Goal: Task Accomplishment & Management: Complete application form

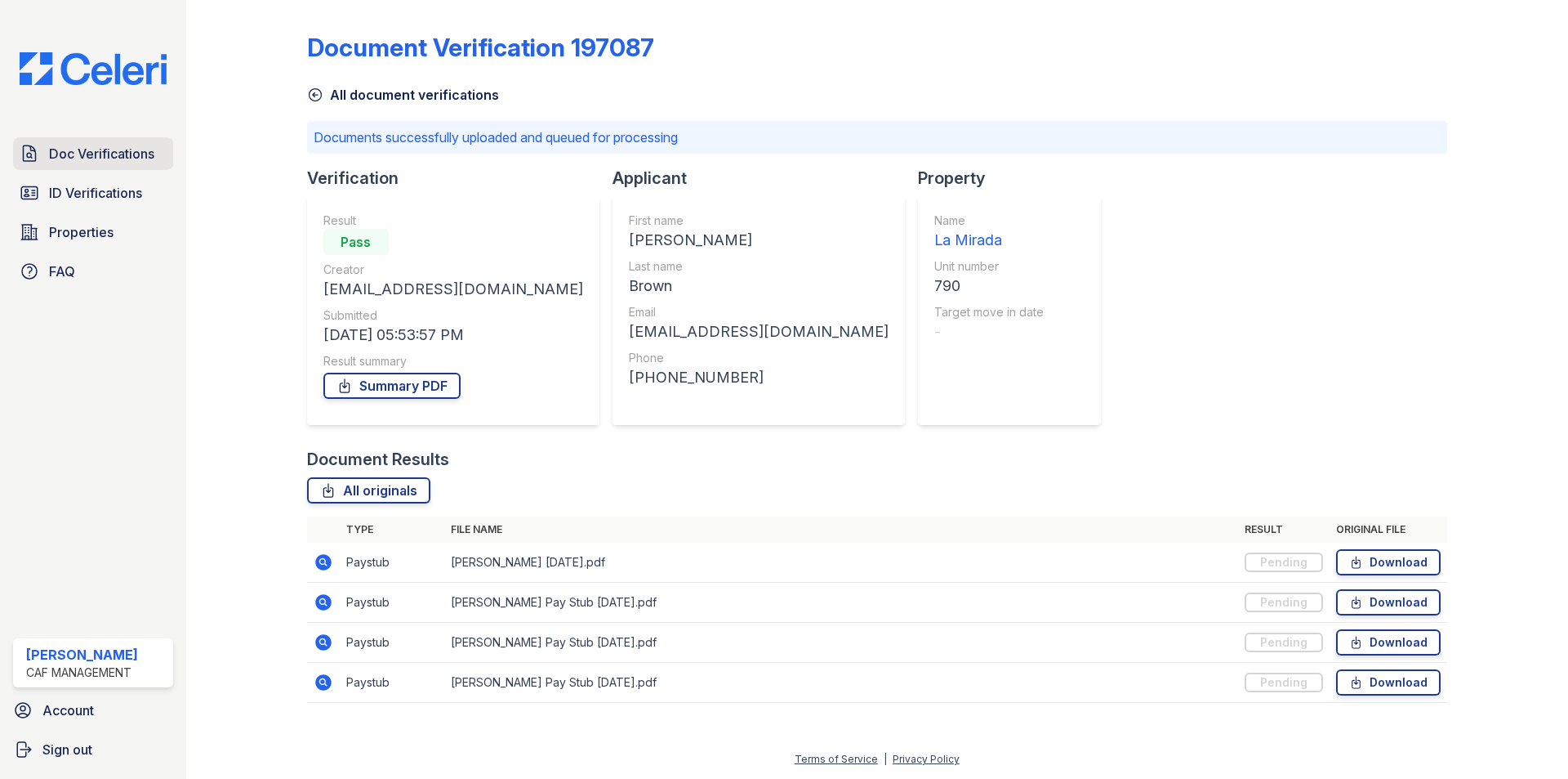
click at [52, 158] on span "Doc Verifications" at bounding box center [101, 154] width 106 height 20
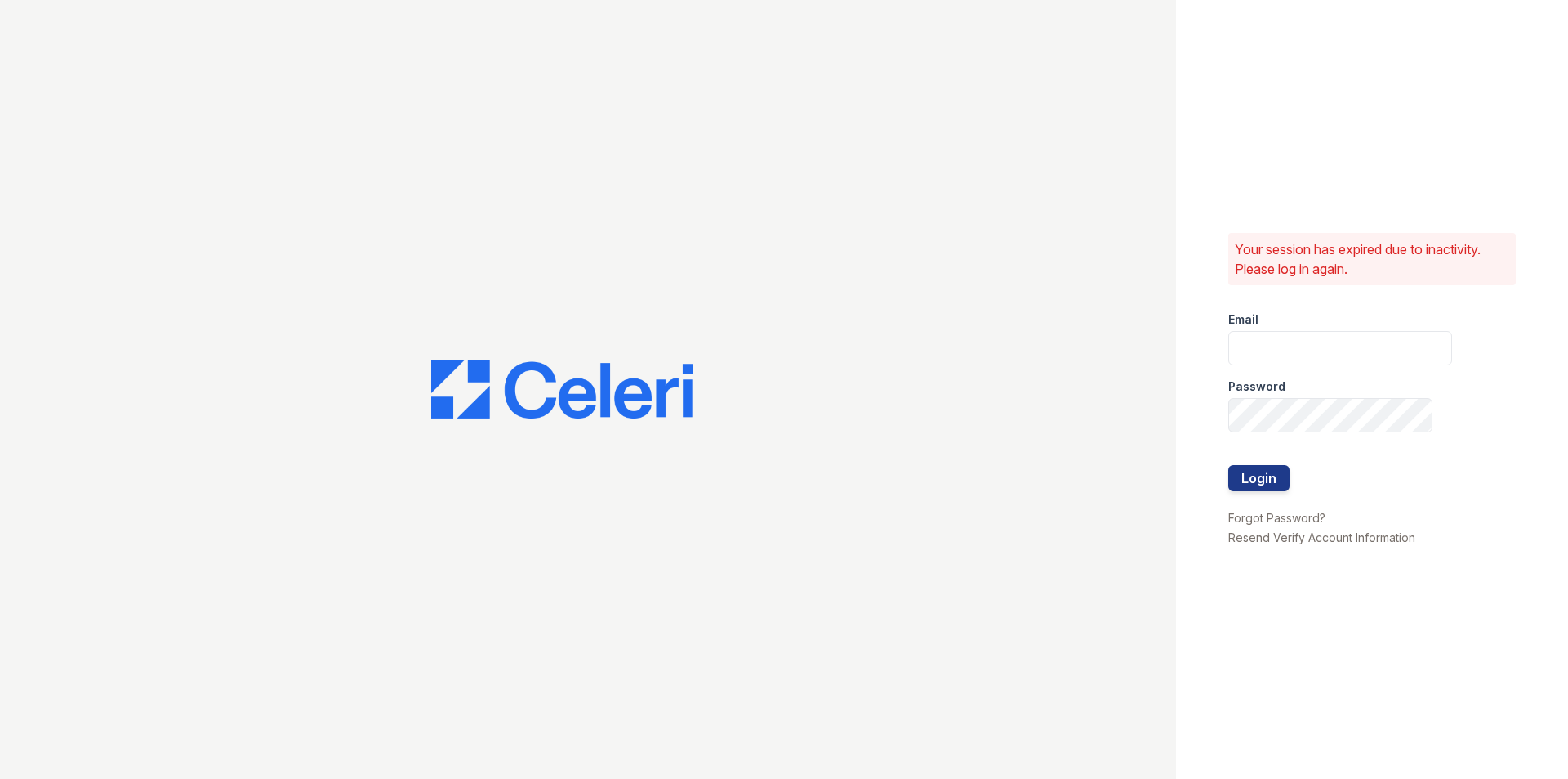
type input "[EMAIL_ADDRESS][DOMAIN_NAME]"
click at [1239, 479] on button "Login" at bounding box center [1259, 478] width 62 height 26
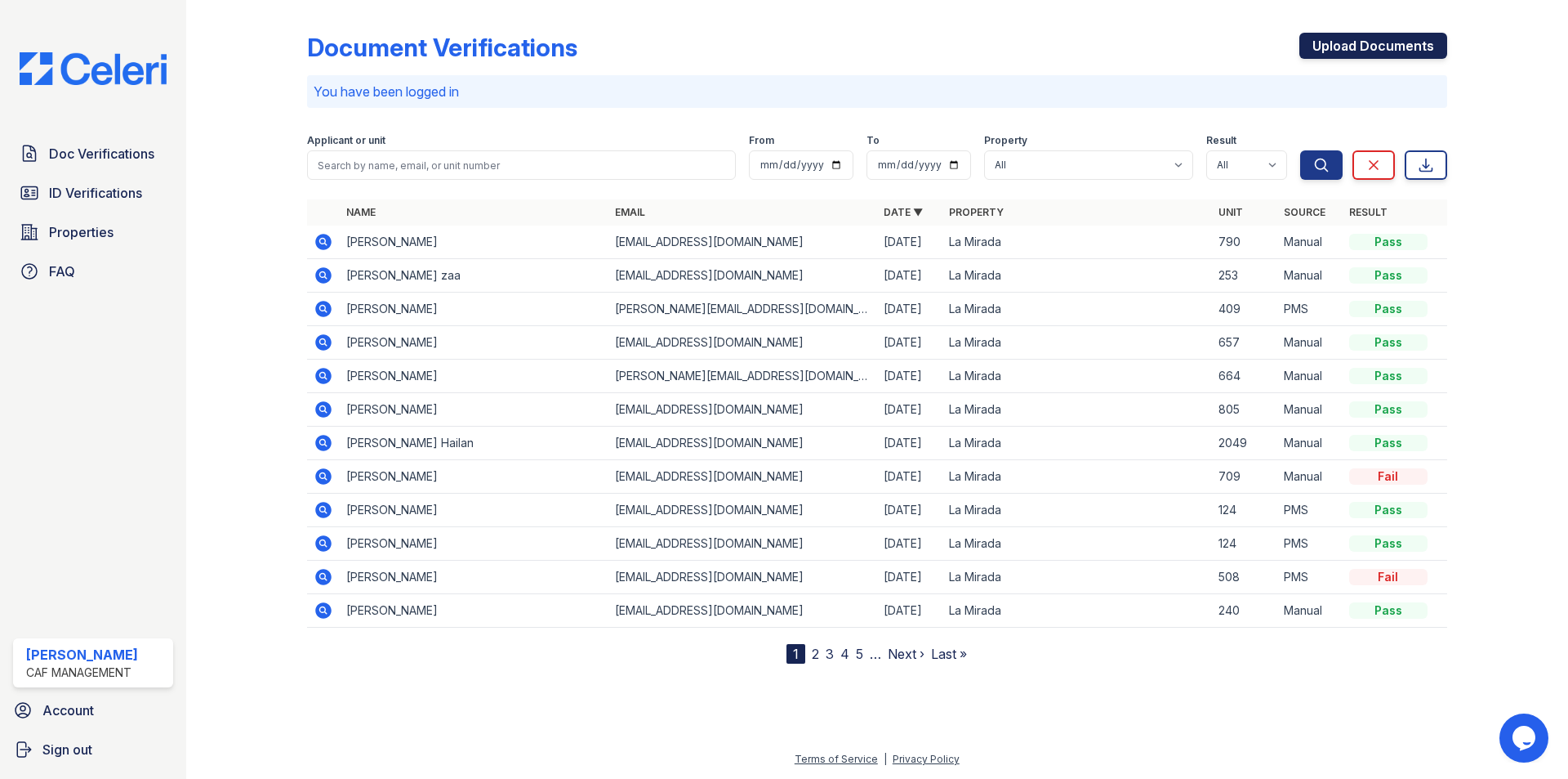
click at [1339, 51] on link "Upload Documents" at bounding box center [1373, 45] width 148 height 26
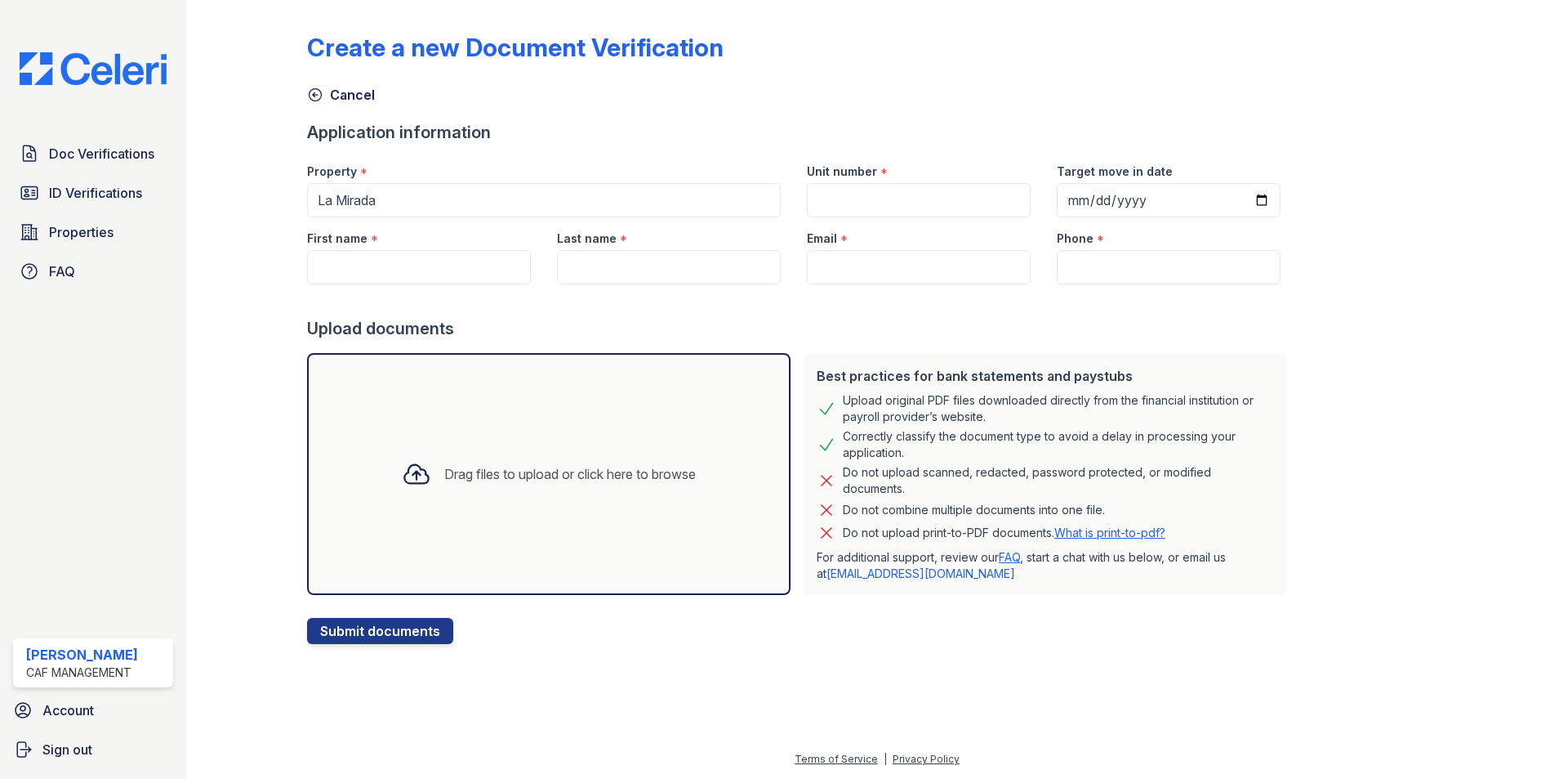
click at [601, 443] on div "Drag files to upload or click here to browse" at bounding box center [548, 474] width 483 height 242
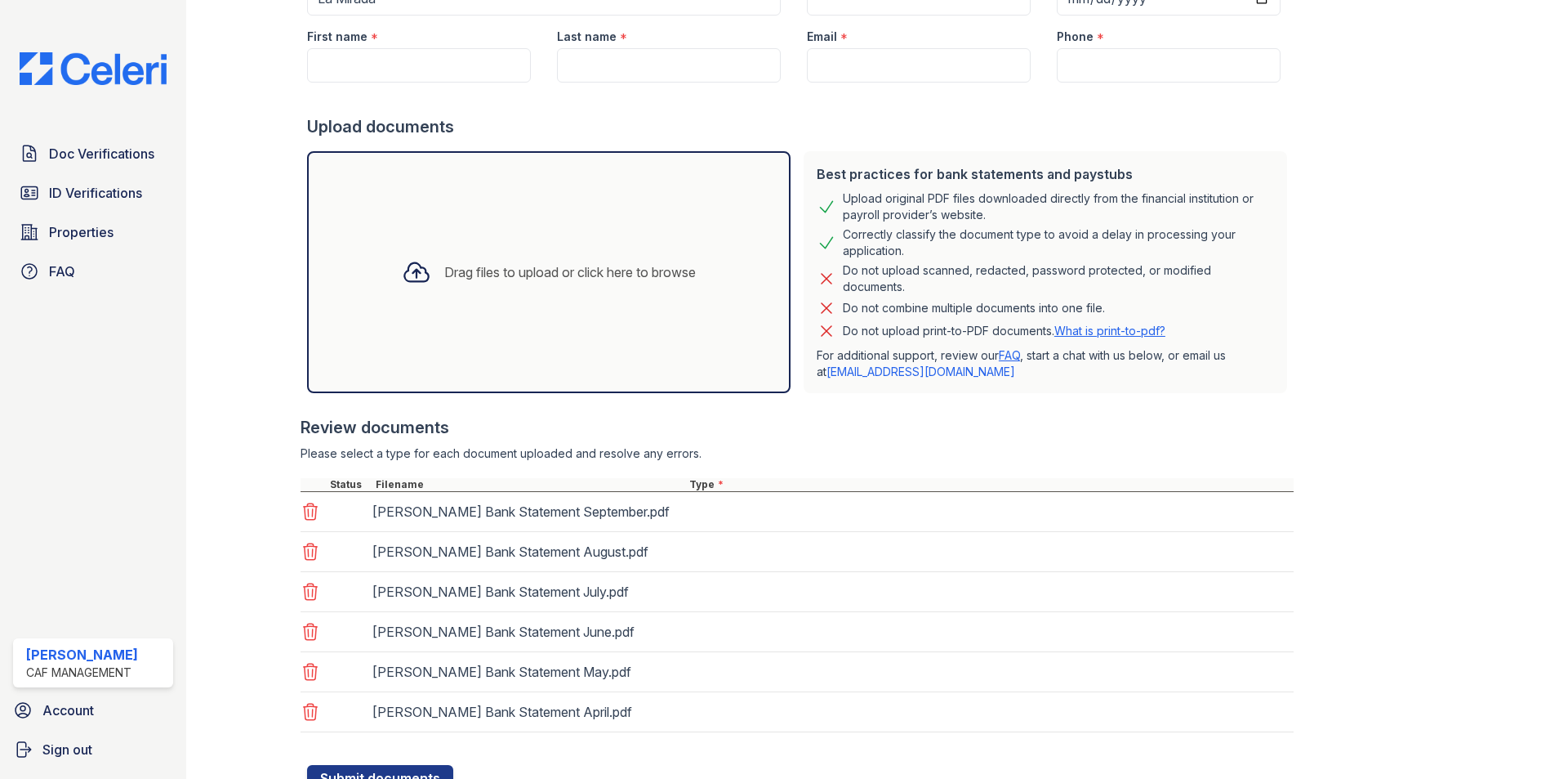
scroll to position [309, 0]
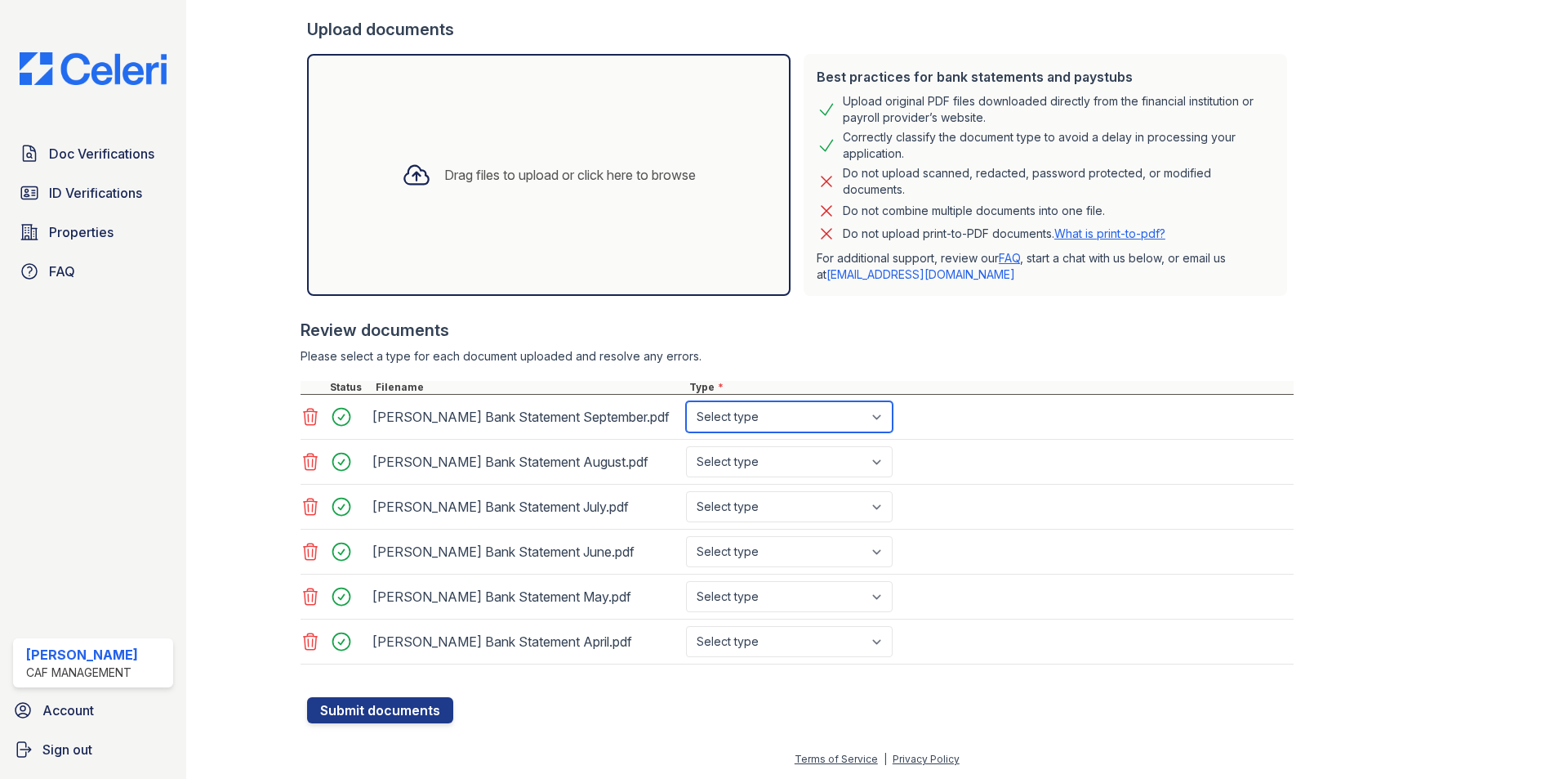
click at [772, 426] on select "Select type Paystub Bank Statement Offer Letter Tax Documents Benefit Award Let…" at bounding box center [789, 416] width 206 height 31
select select "paystub"
click at [686, 401] on select "Select type Paystub Bank Statement Offer Letter Tax Documents Benefit Award Let…" at bounding box center [789, 416] width 206 height 31
click at [753, 477] on select "Select type Paystub Bank Statement Offer Letter Tax Documents Benefit Award Let…" at bounding box center [789, 461] width 206 height 31
select select "paystub"
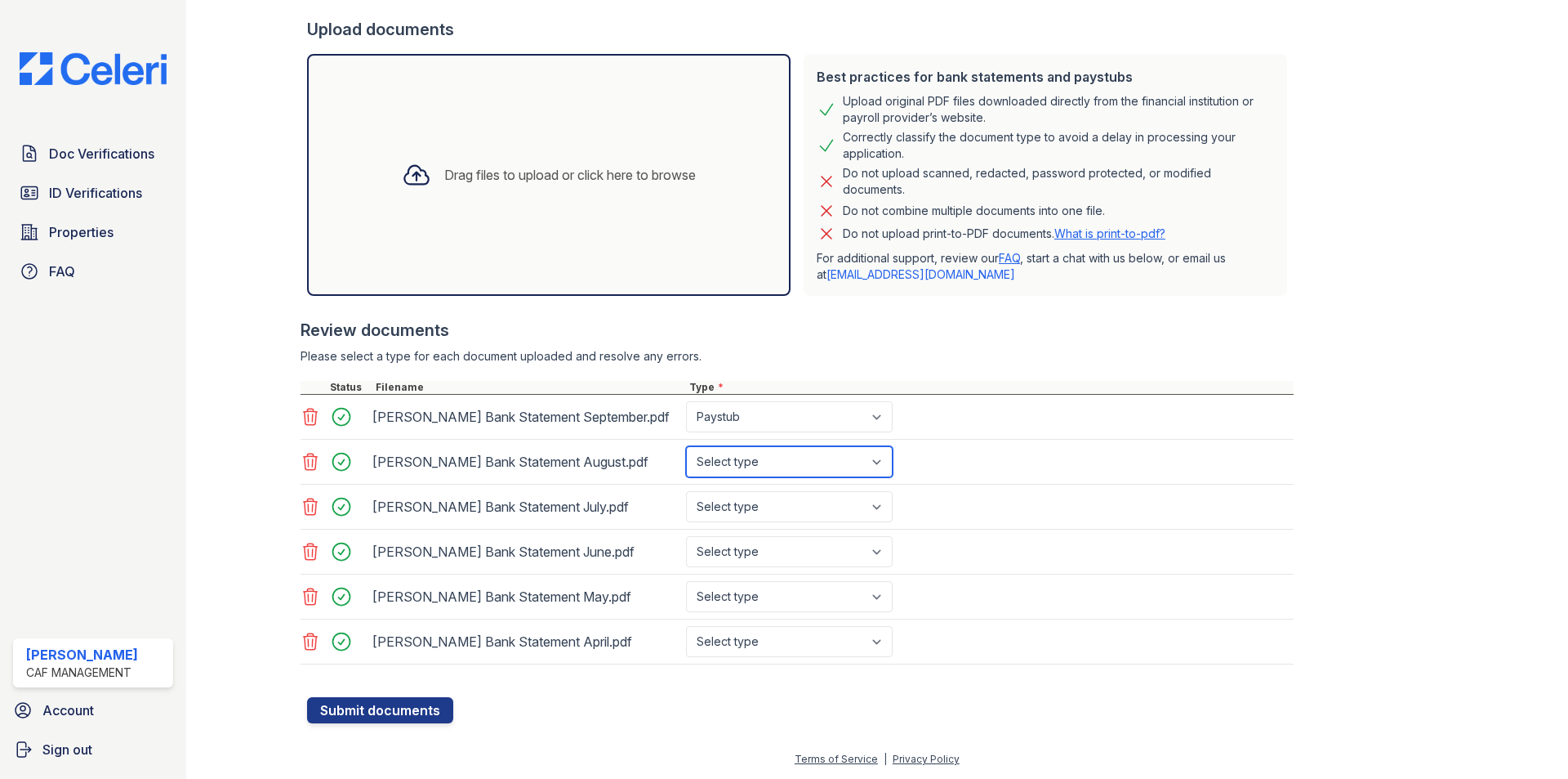
click at [686, 459] on select "Select type Paystub Bank Statement Offer Letter Tax Documents Benefit Award Let…" at bounding box center [789, 461] width 206 height 31
click at [739, 523] on select "Select type Paystub Bank Statement Offer Letter Tax Documents Benefit Award Let…" at bounding box center [789, 506] width 206 height 31
select select "paystub"
click at [686, 511] on select "Select type Paystub Bank Statement Offer Letter Tax Documents Benefit Award Let…" at bounding box center [789, 506] width 206 height 31
click at [726, 554] on div "Marvin Palacios De Paz Bank Statement June.pdf Select type Paystub Bank Stateme…" at bounding box center [797, 552] width 993 height 45
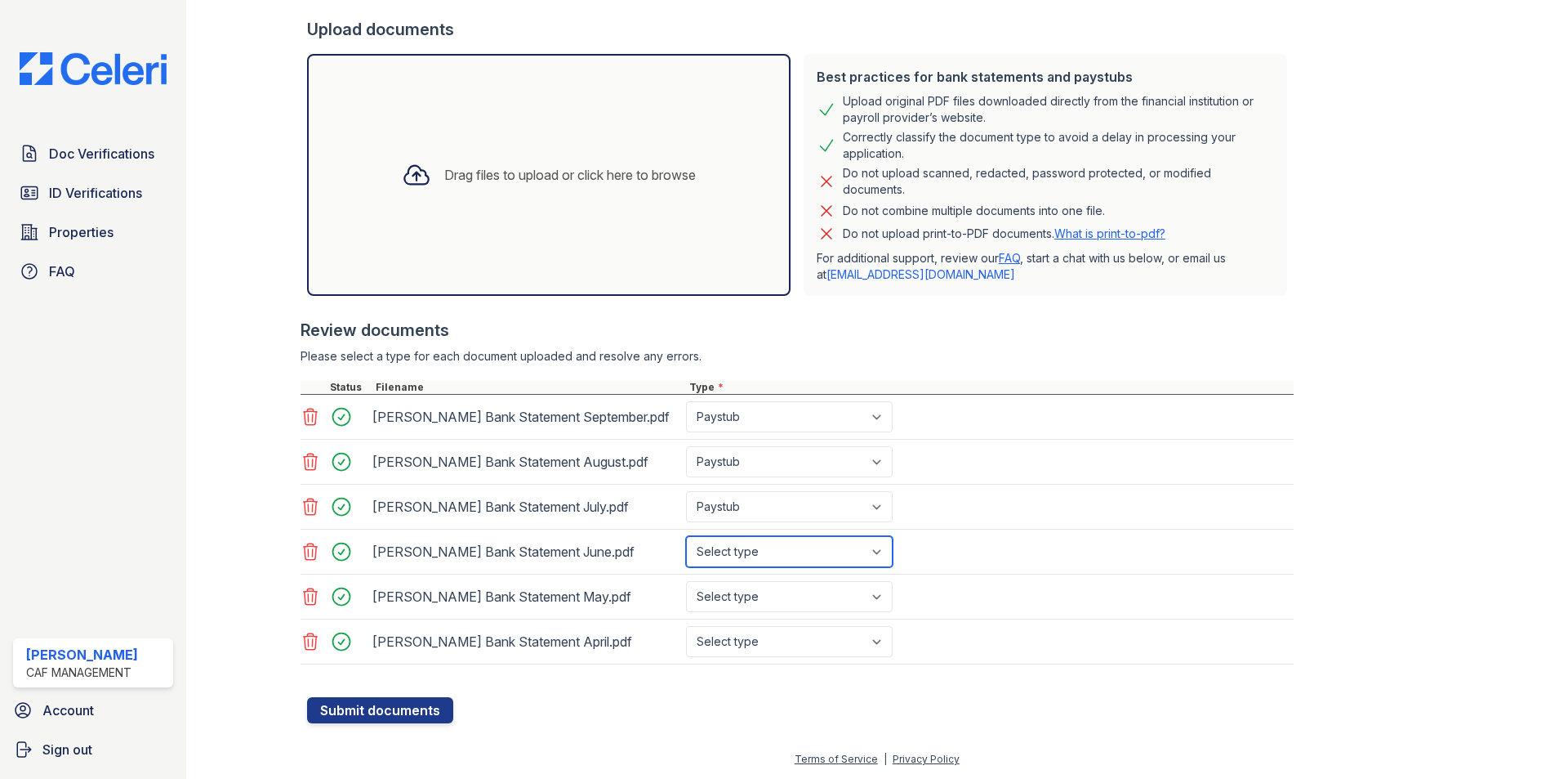
click at [722, 565] on select "Select type Paystub Bank Statement Offer Letter Tax Documents Benefit Award Let…" at bounding box center [789, 551] width 206 height 31
select select "paystub"
click at [686, 556] on select "Select type Paystub Bank Statement Offer Letter Tax Documents Benefit Award Let…" at bounding box center [789, 551] width 206 height 31
click at [720, 613] on select "Select type Paystub Bank Statement Offer Letter Tax Documents Benefit Award Let…" at bounding box center [789, 596] width 206 height 31
select select "paystub"
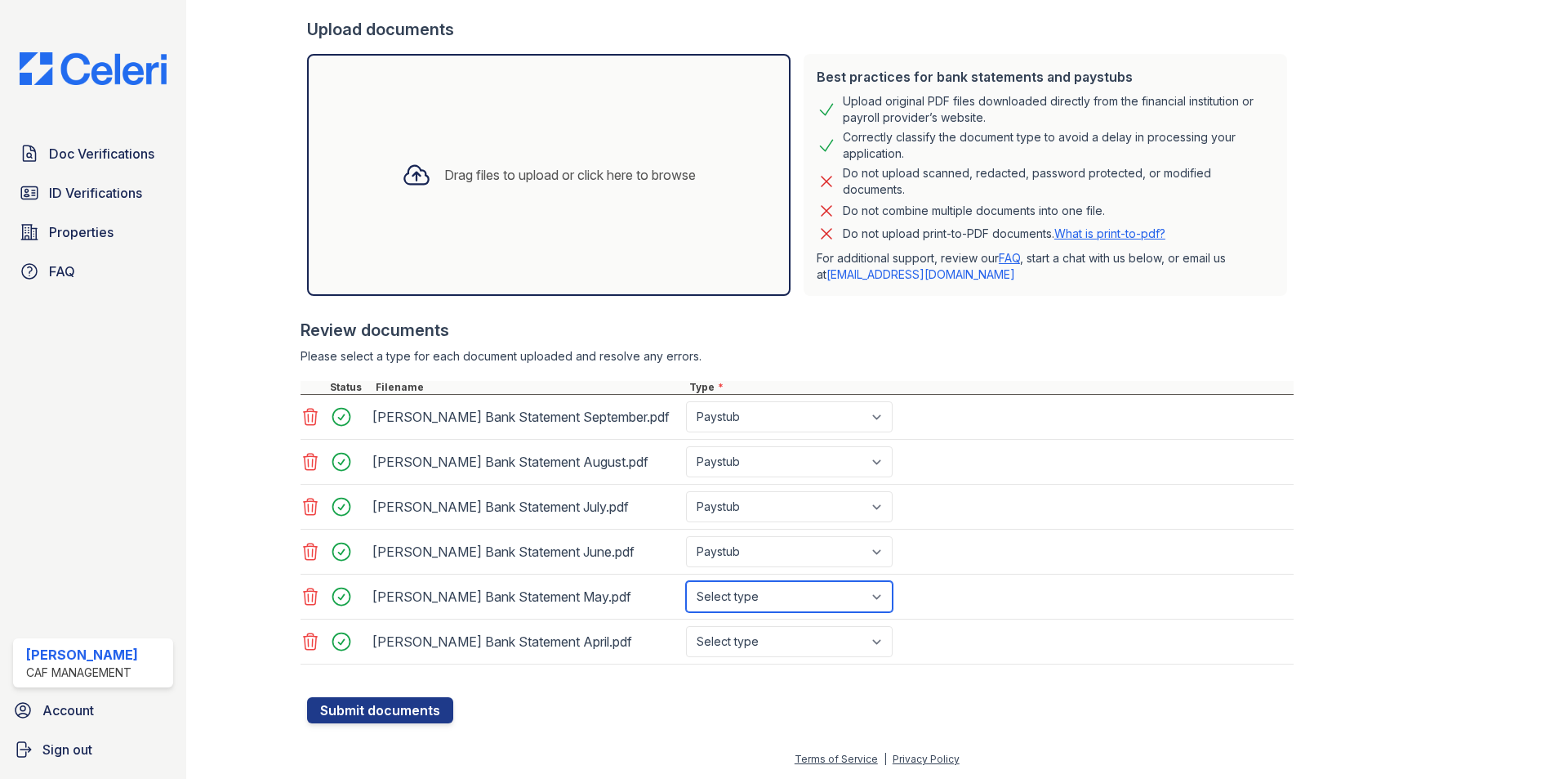
click at [686, 601] on select "Select type Paystub Bank Statement Offer Letter Tax Documents Benefit Award Let…" at bounding box center [789, 596] width 206 height 31
click at [720, 657] on select "Select type Paystub Bank Statement Offer Letter Tax Documents Benefit Award Let…" at bounding box center [789, 641] width 206 height 31
select select "paystub"
click at [686, 646] on select "Select type Paystub Bank Statement Offer Letter Tax Documents Benefit Award Let…" at bounding box center [789, 641] width 206 height 31
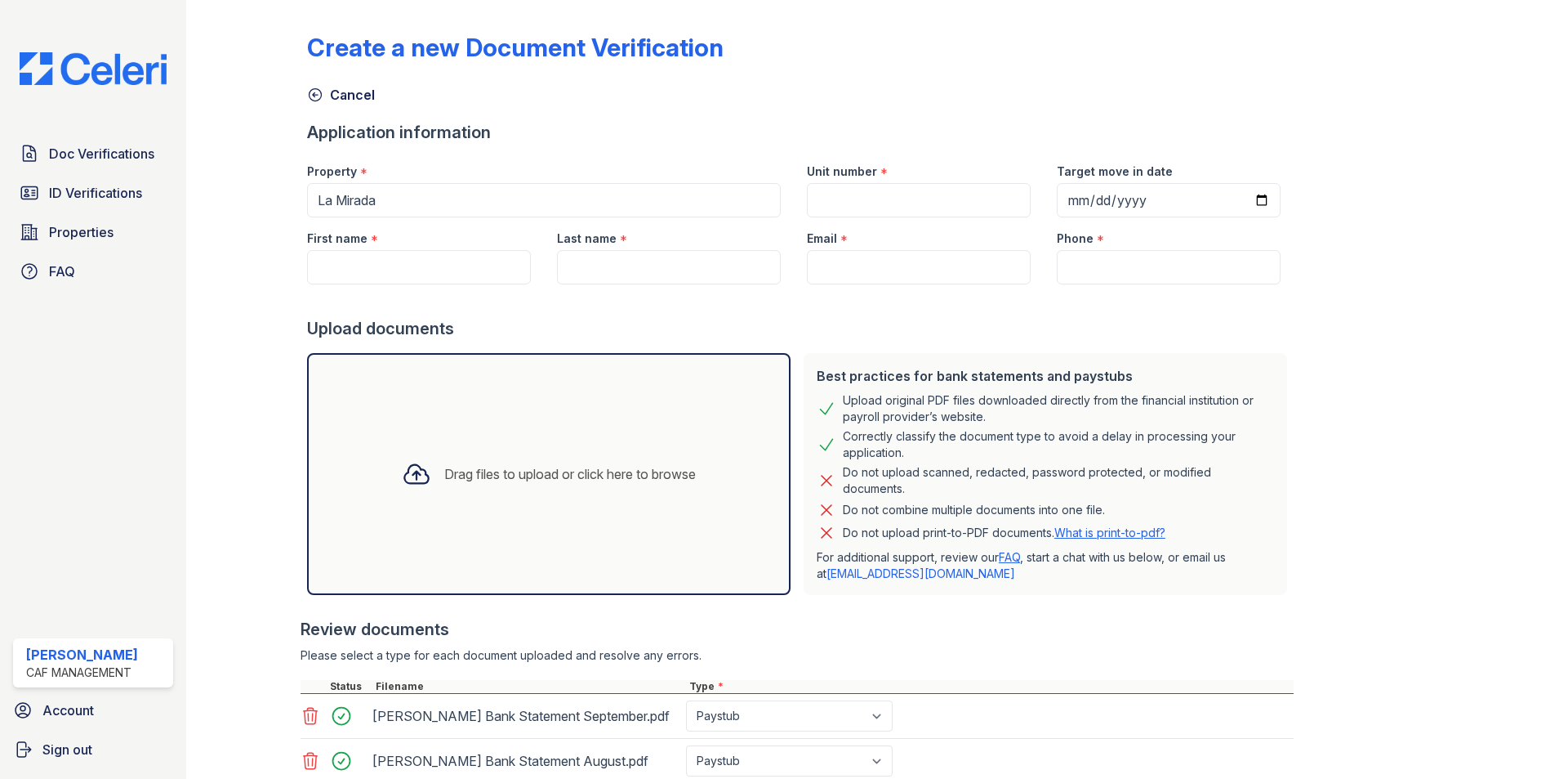
scroll to position [327, 0]
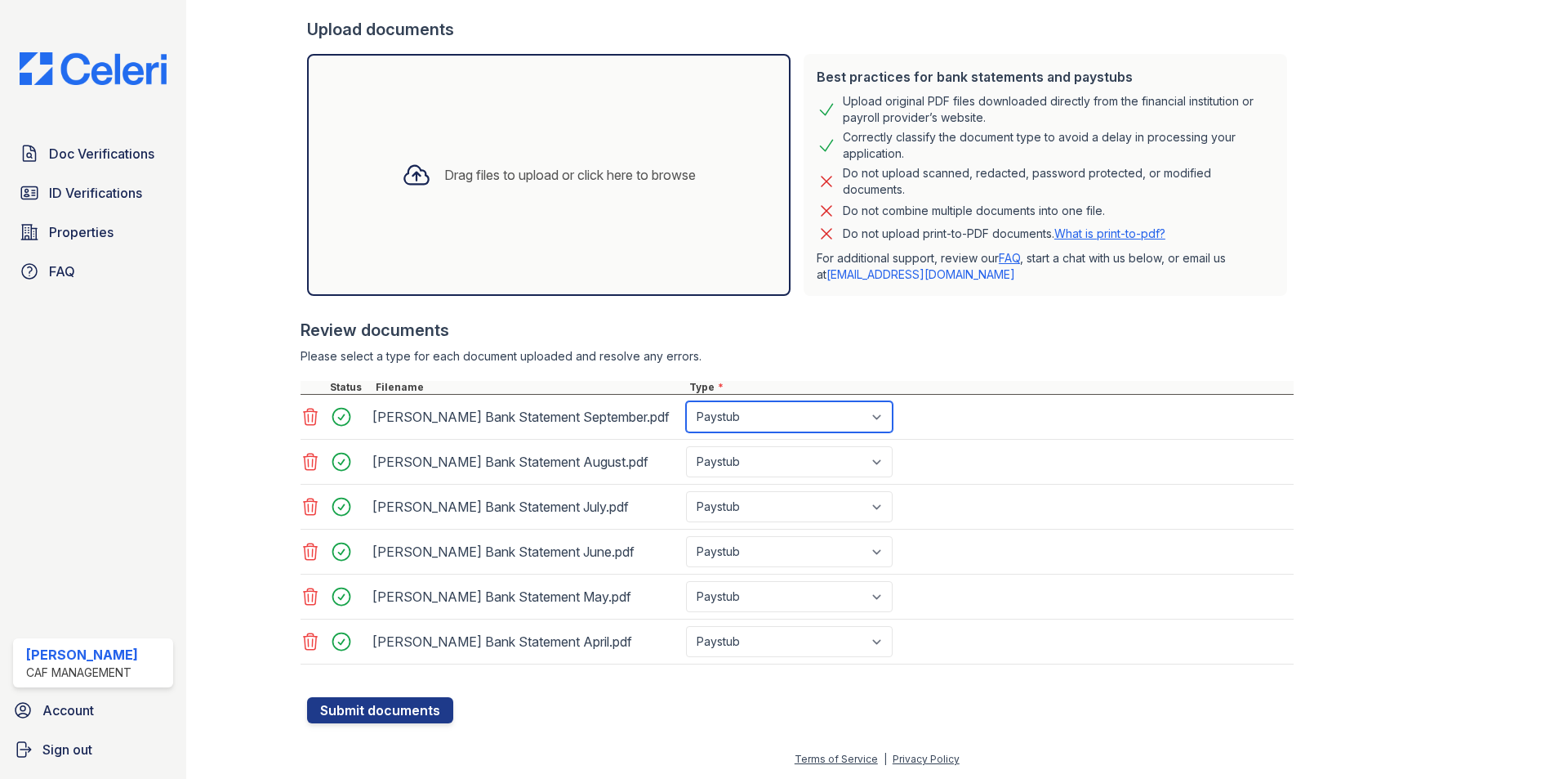
click at [770, 404] on select "Select type Paystub Bank Statement Offer Letter Tax Documents Benefit Award Let…" at bounding box center [789, 416] width 206 height 31
select select "bank_statement"
click at [686, 401] on select "Select type Paystub Bank Statement Offer Letter Tax Documents Benefit Award Let…" at bounding box center [789, 416] width 206 height 31
click at [764, 446] on select "Select type Paystub Bank Statement Offer Letter Tax Documents Benefit Award Let…" at bounding box center [789, 461] width 206 height 31
select select "bank_statement"
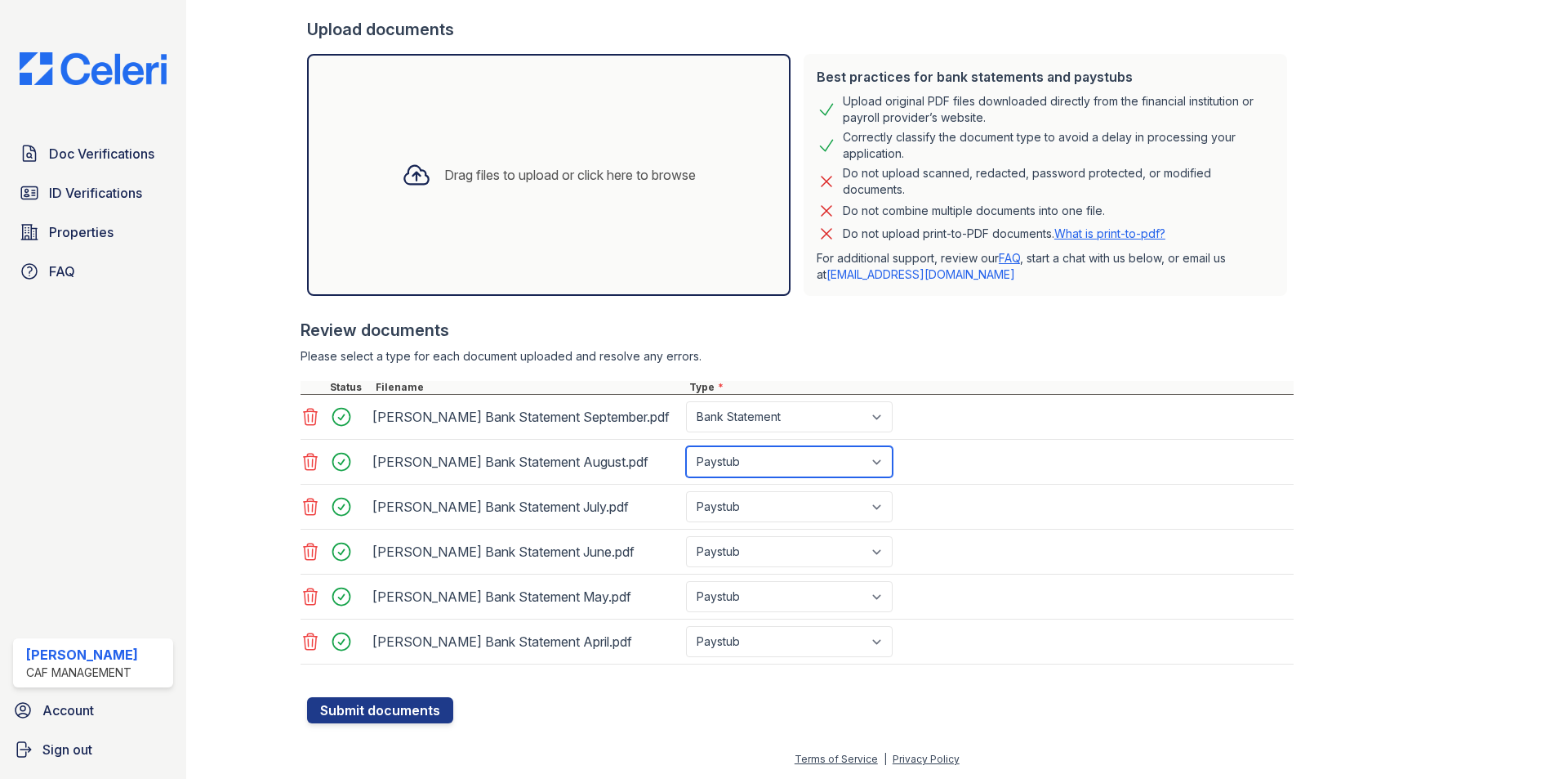
click at [686, 446] on select "Select type Paystub Bank Statement Offer Letter Tax Documents Benefit Award Let…" at bounding box center [789, 461] width 206 height 31
click at [735, 505] on select "Select type Paystub Bank Statement Offer Letter Tax Documents Benefit Award Let…" at bounding box center [789, 506] width 206 height 31
select select "bank_statement"
click at [686, 493] on select "Select type Paystub Bank Statement Offer Letter Tax Documents Benefit Award Let…" at bounding box center [789, 506] width 206 height 31
click at [756, 567] on select "Select type Paystub Bank Statement Offer Letter Tax Documents Benefit Award Let…" at bounding box center [789, 551] width 206 height 31
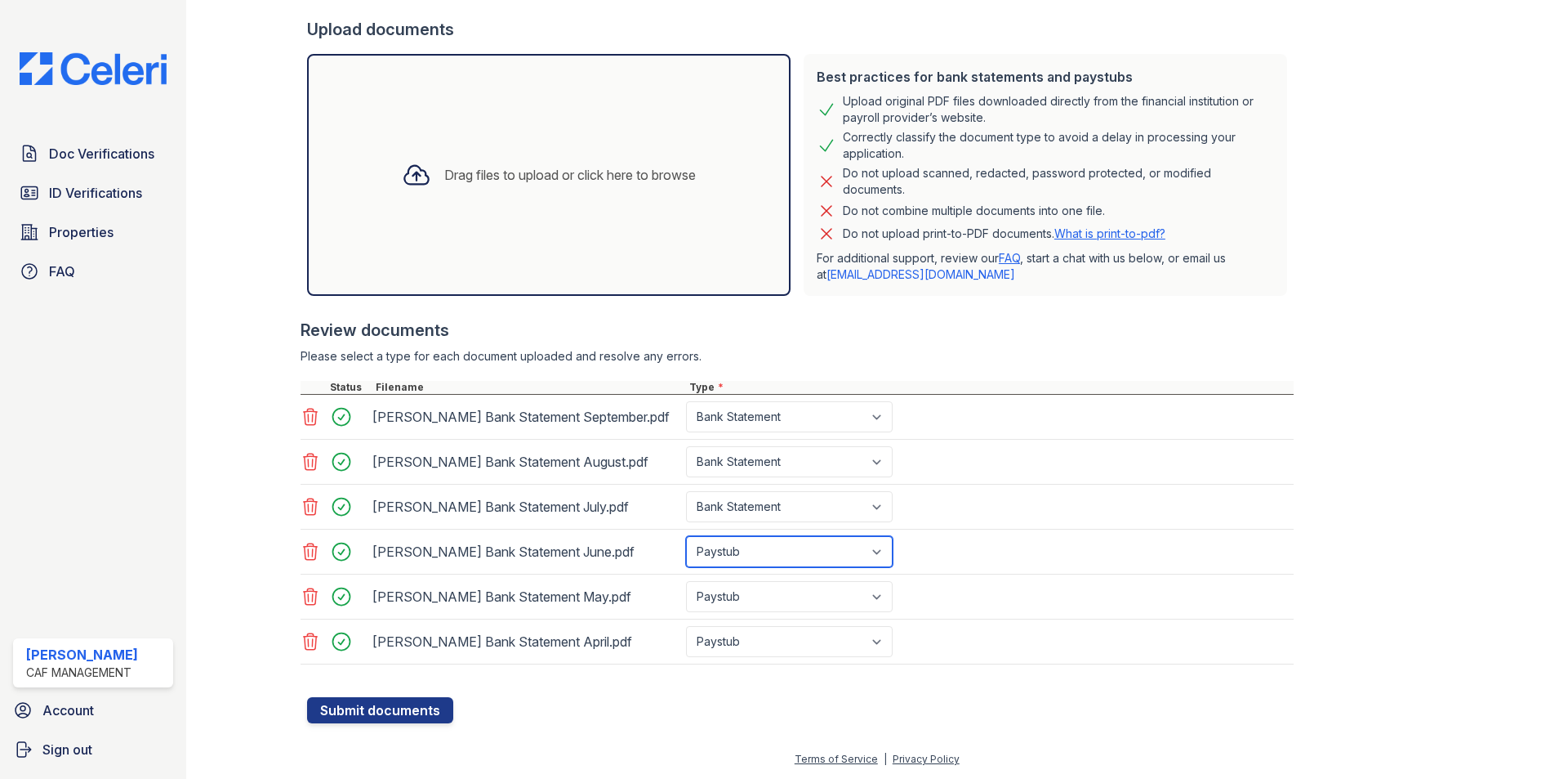
select select "bank_statement"
click at [686, 538] on select "Select type Paystub Bank Statement Offer Letter Tax Documents Benefit Award Let…" at bounding box center [789, 551] width 206 height 31
click at [769, 596] on select "Select type Paystub Bank Statement Offer Letter Tax Documents Benefit Award Let…" at bounding box center [789, 596] width 206 height 31
select select "bank_statement"
click at [686, 583] on select "Select type Paystub Bank Statement Offer Letter Tax Documents Benefit Award Let…" at bounding box center [789, 596] width 206 height 31
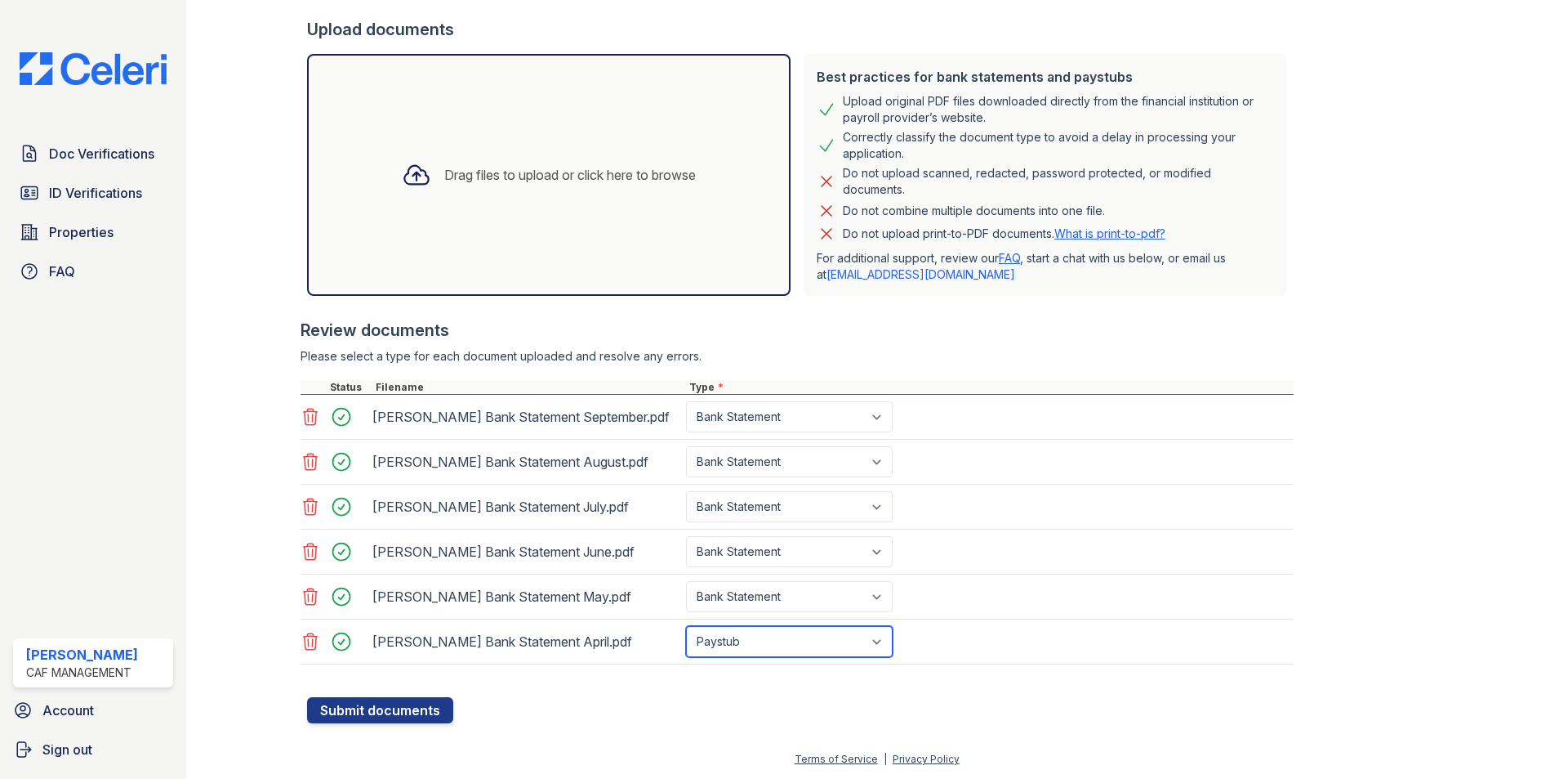
click at [757, 657] on select "Select type Paystub Bank Statement Offer Letter Tax Documents Benefit Award Let…" at bounding box center [789, 641] width 206 height 31
click at [678, 515] on div "[PERSON_NAME] Bank Statement July.pdf" at bounding box center [526, 506] width 307 height 26
click at [684, 509] on div "Select type Paystub Bank Statement Offer Letter Tax Documents Benefit Award Let…" at bounding box center [791, 506] width 216 height 31
click at [741, 640] on select "Select type Paystub Bank Statement Offer Letter Tax Documents Benefit Award Let…" at bounding box center [789, 641] width 206 height 31
select select "bank_statement"
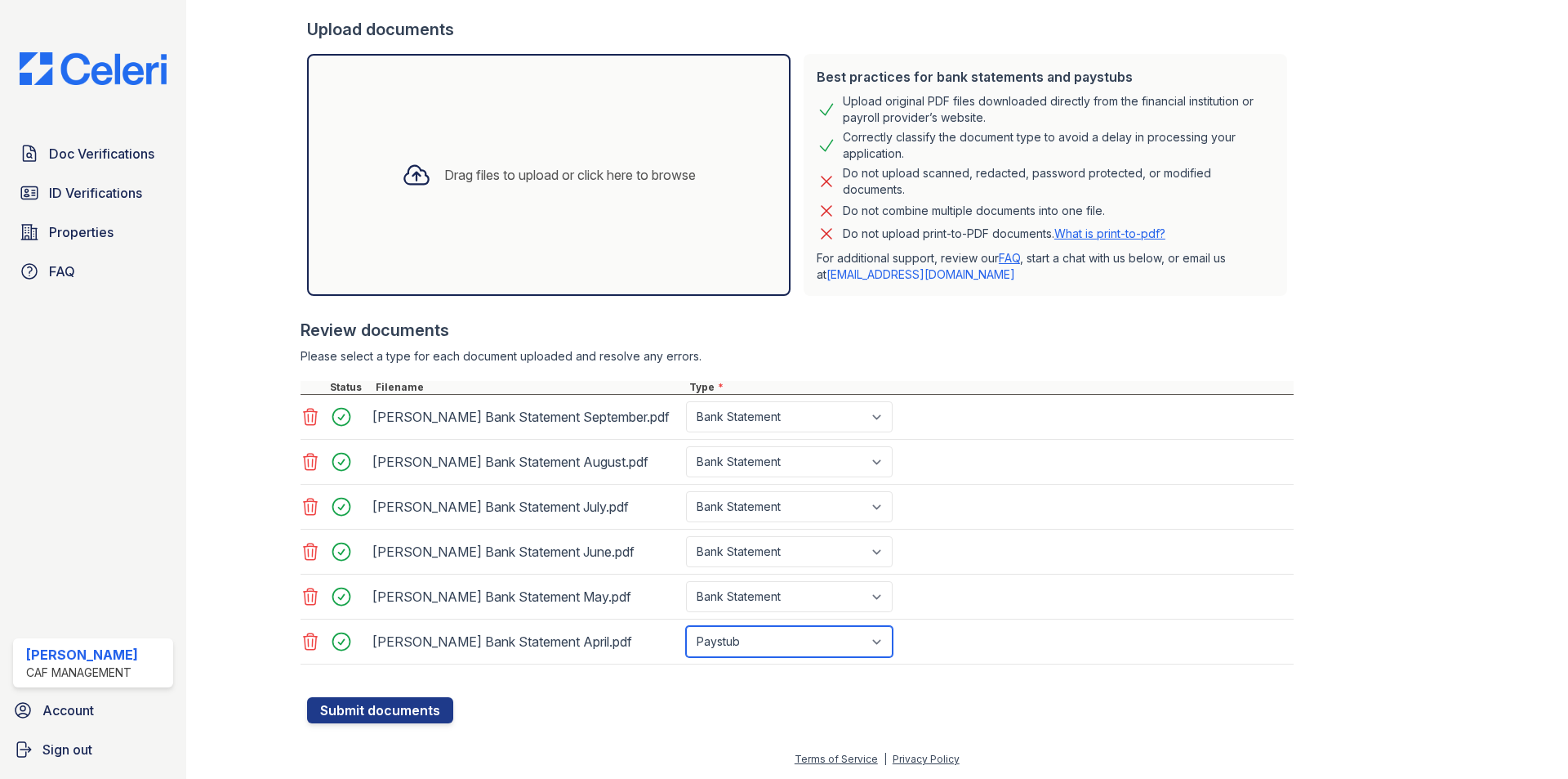
click at [686, 628] on select "Select type Paystub Bank Statement Offer Letter Tax Documents Benefit Award Let…" at bounding box center [789, 641] width 206 height 31
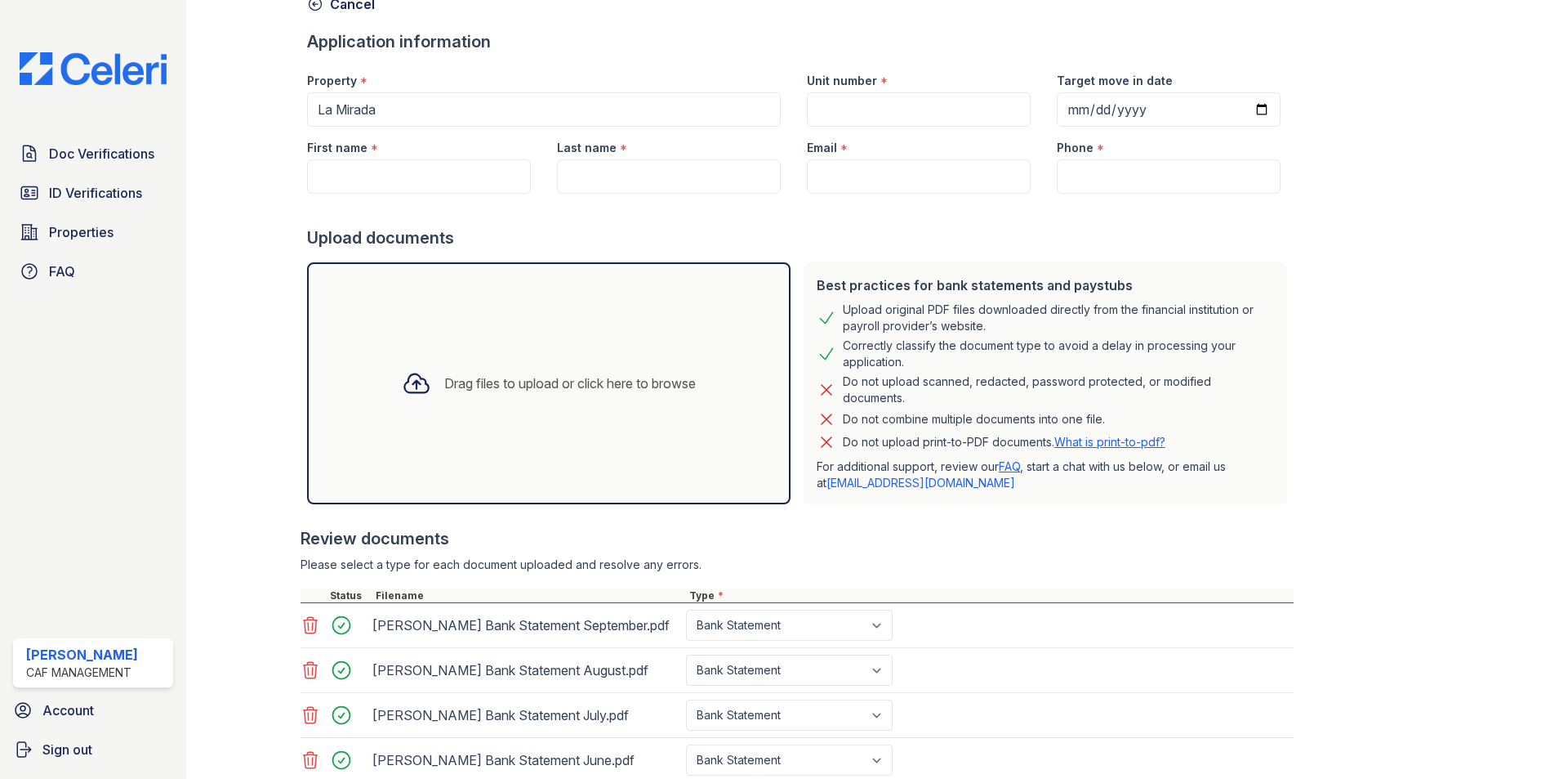
scroll to position [82, 0]
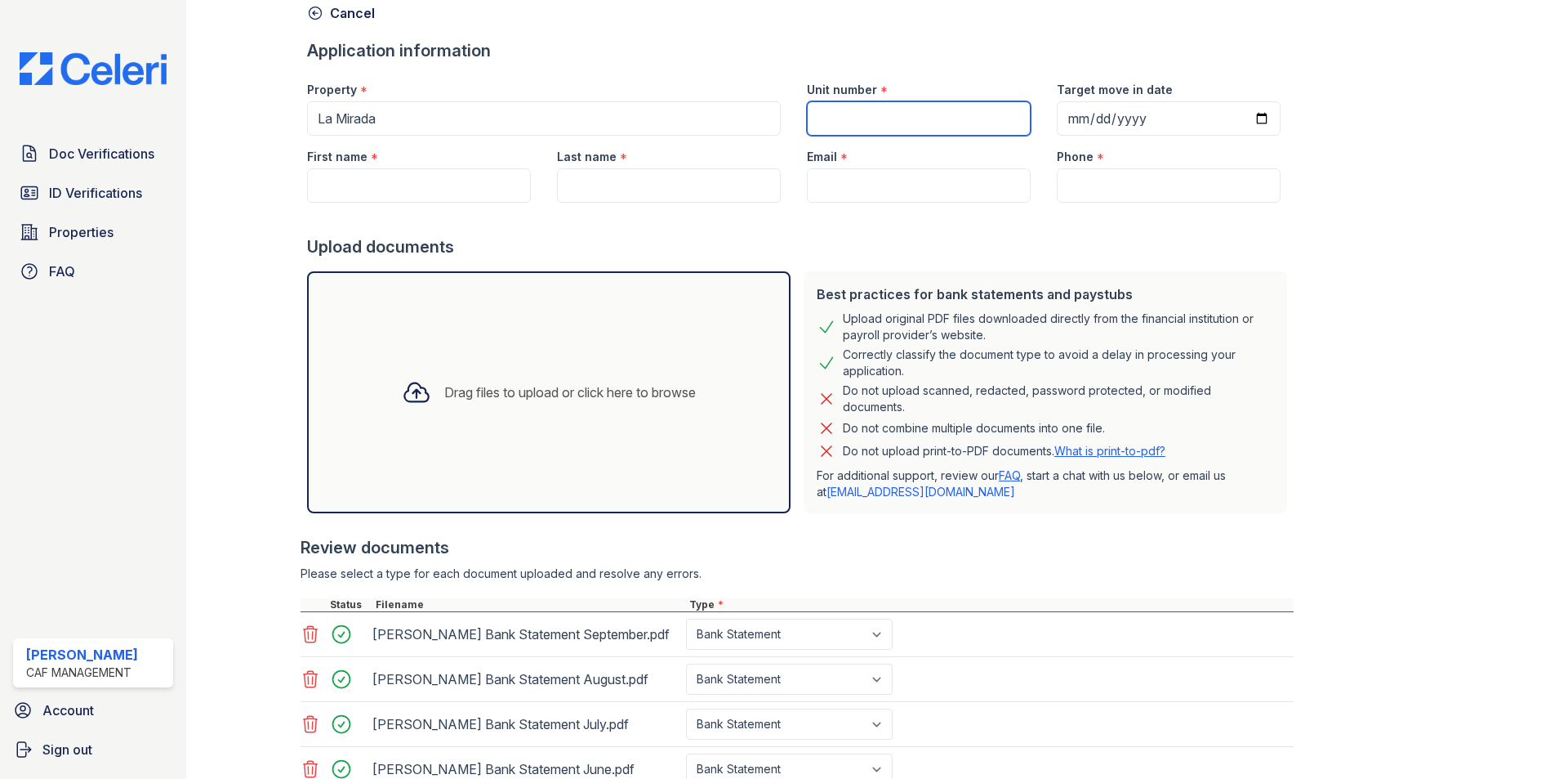
click at [854, 118] on input "Unit number" at bounding box center [918, 118] width 224 height 34
type input "828"
click at [926, 170] on input "Email" at bounding box center [918, 185] width 224 height 34
click at [1087, 181] on input "Phone" at bounding box center [1169, 185] width 224 height 34
paste input "972) 561-6984"
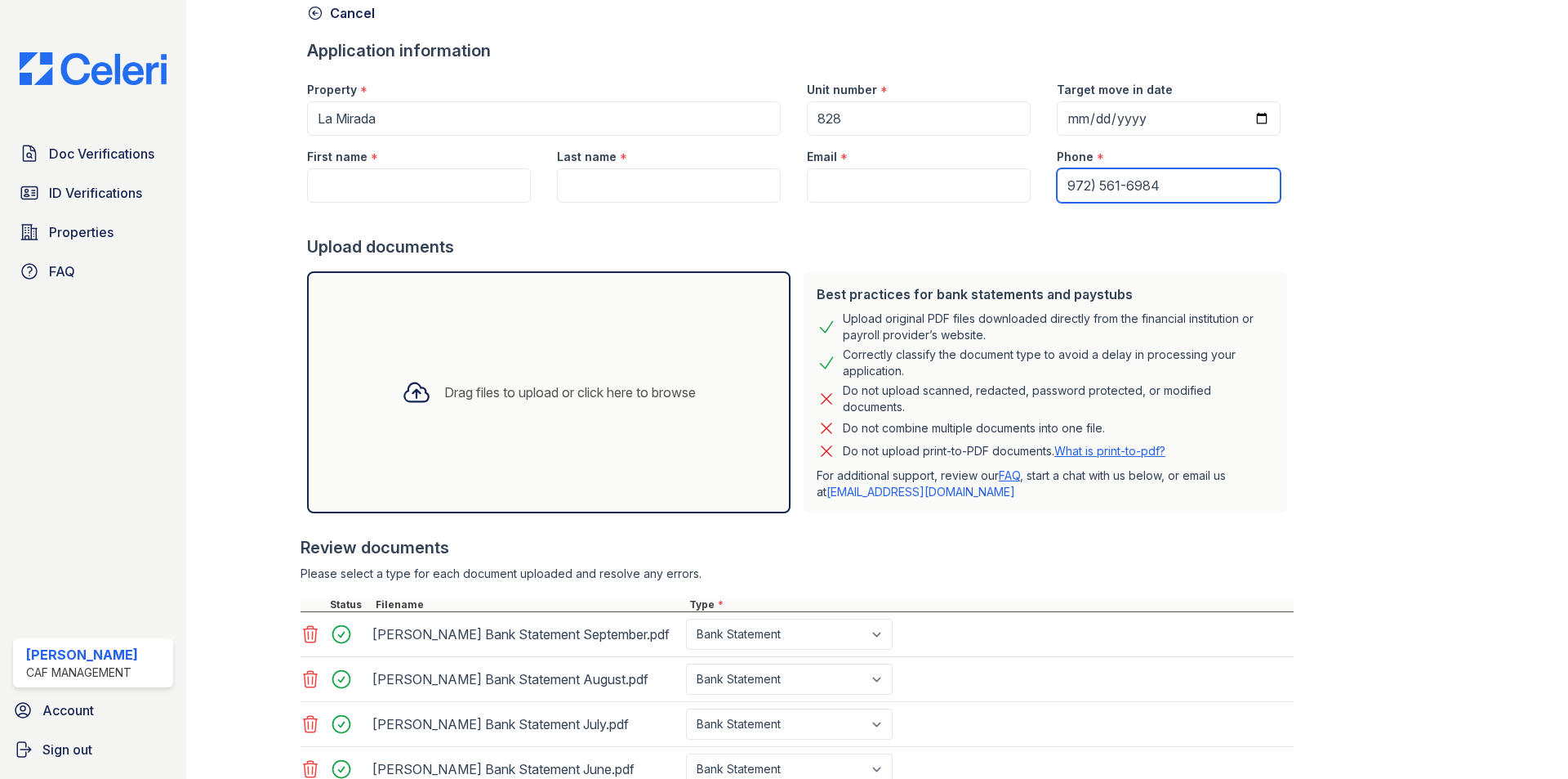
click at [1057, 187] on input "972) 561-6984" at bounding box center [1169, 185] width 224 height 34
type input "(972) 561-6984"
click at [823, 201] on input "Email" at bounding box center [918, 185] width 224 height 34
paste input "[EMAIL_ADDRESS][DOMAIN_NAME]"
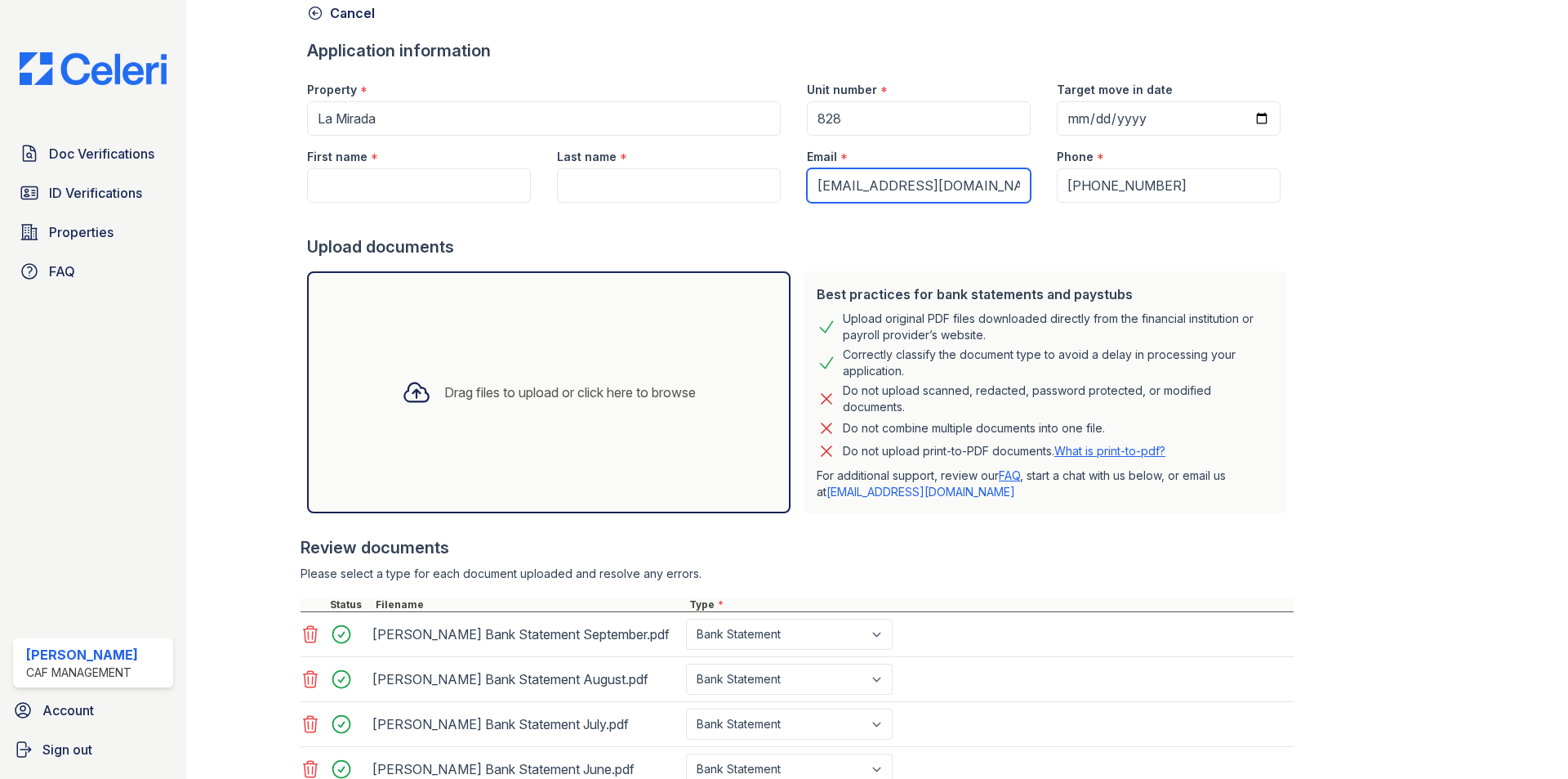
type input "[EMAIL_ADDRESS][DOMAIN_NAME]"
click at [486, 191] on input "First name" at bounding box center [418, 185] width 224 height 34
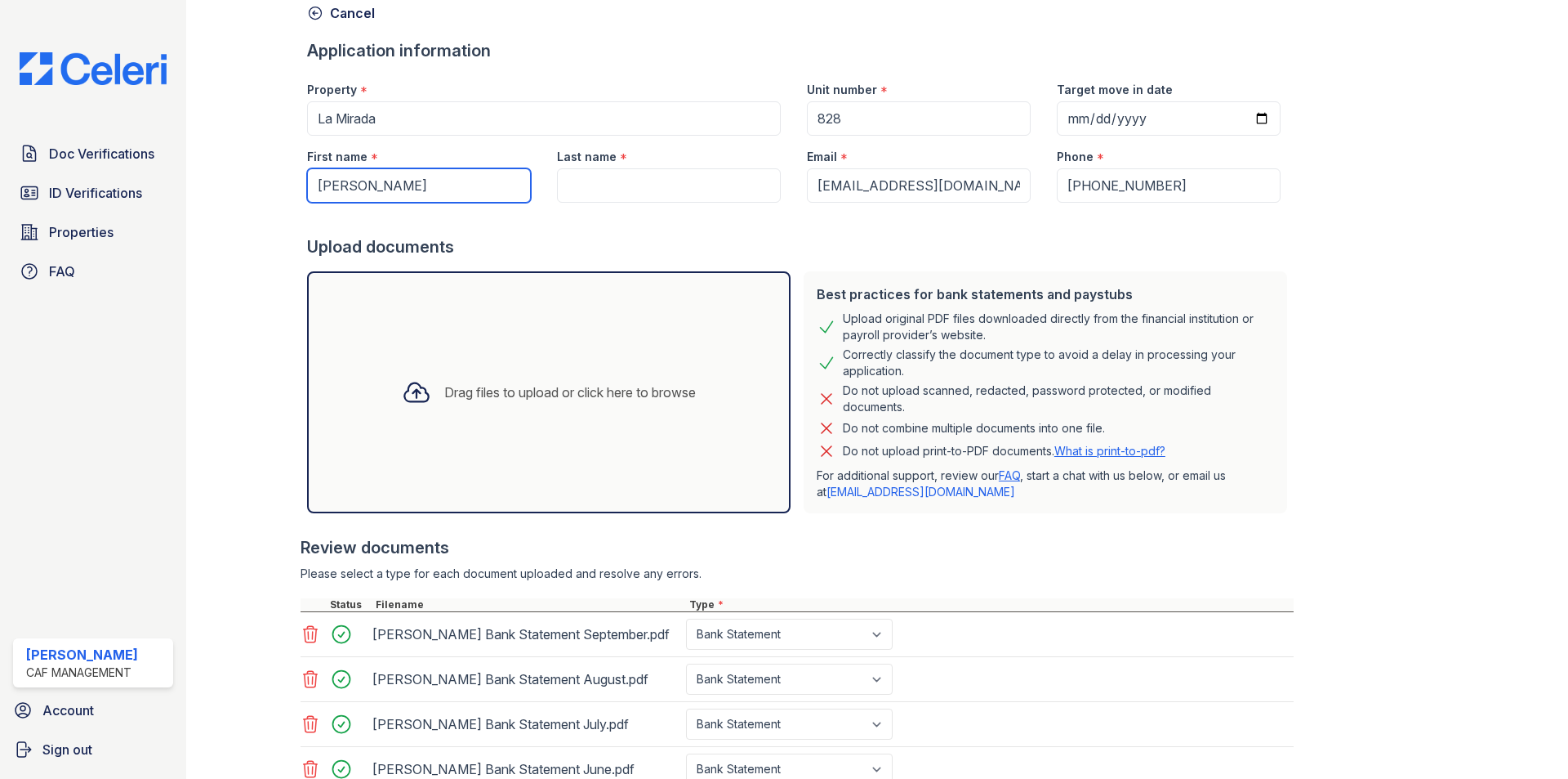
type input "[PERSON_NAME]"
click at [659, 182] on input "Last name" at bounding box center [669, 185] width 224 height 34
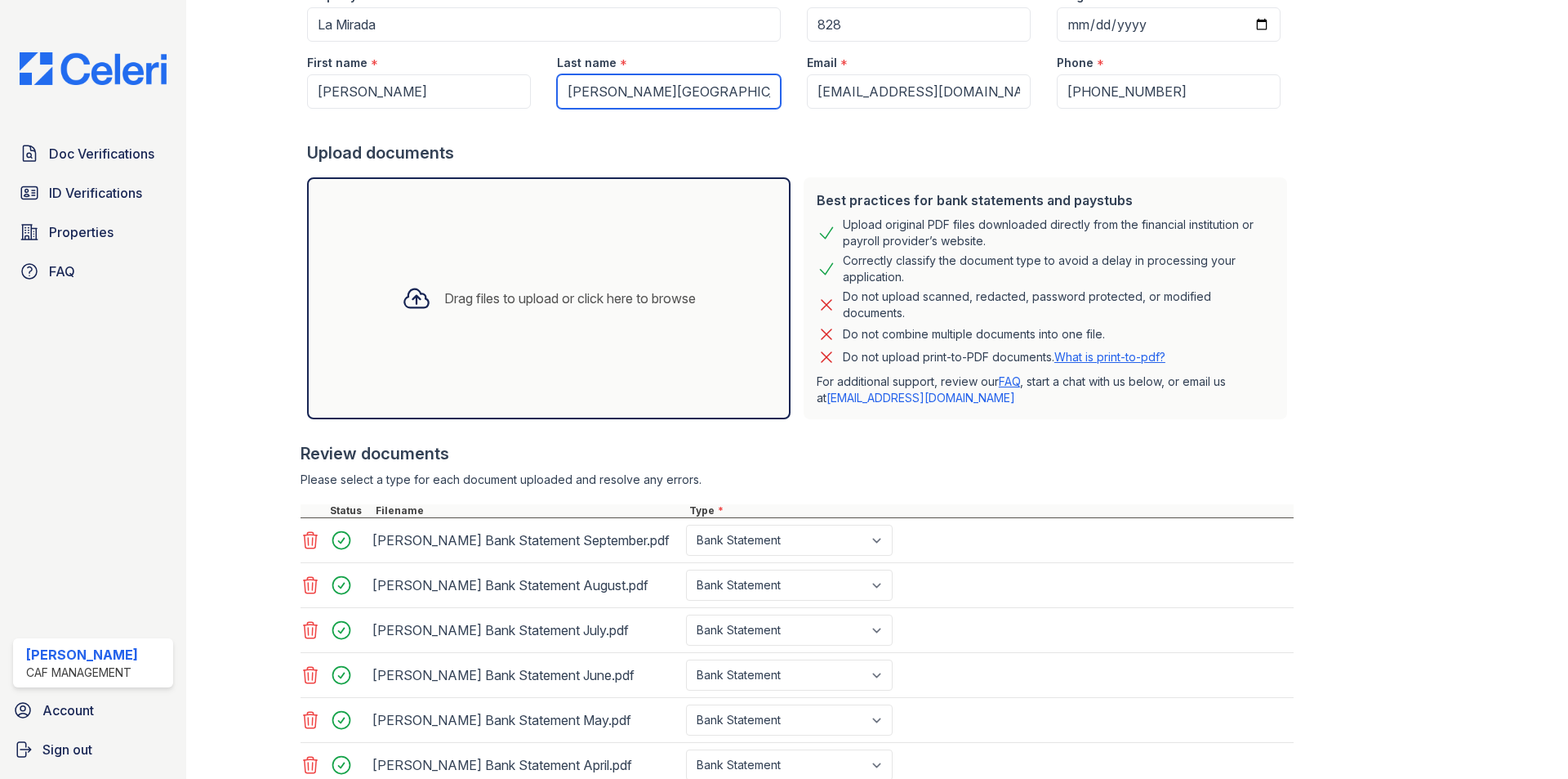
scroll to position [329, 0]
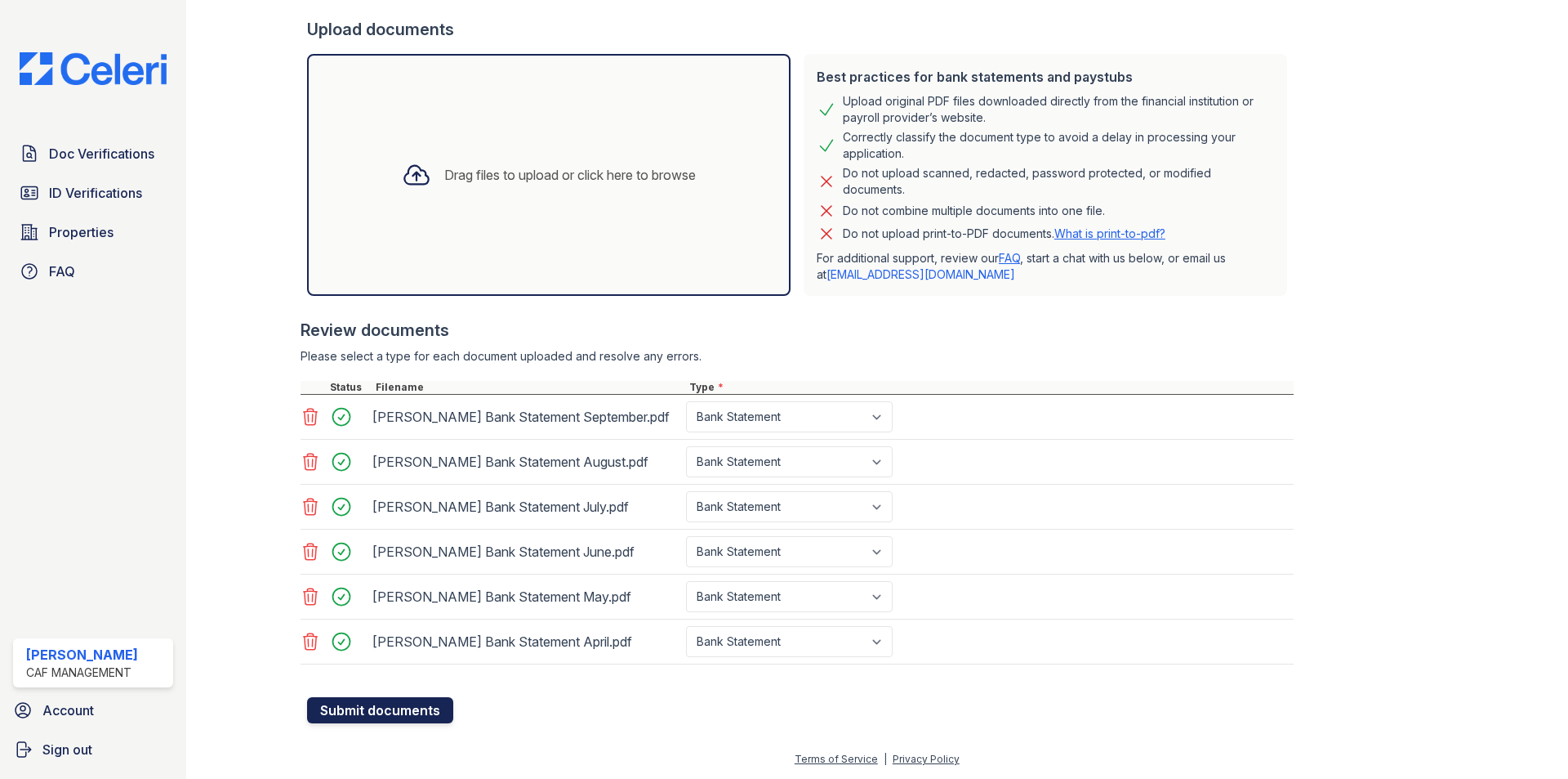
type input "[PERSON_NAME][GEOGRAPHIC_DATA][PERSON_NAME]"
click at [409, 701] on button "Submit documents" at bounding box center [380, 710] width 146 height 26
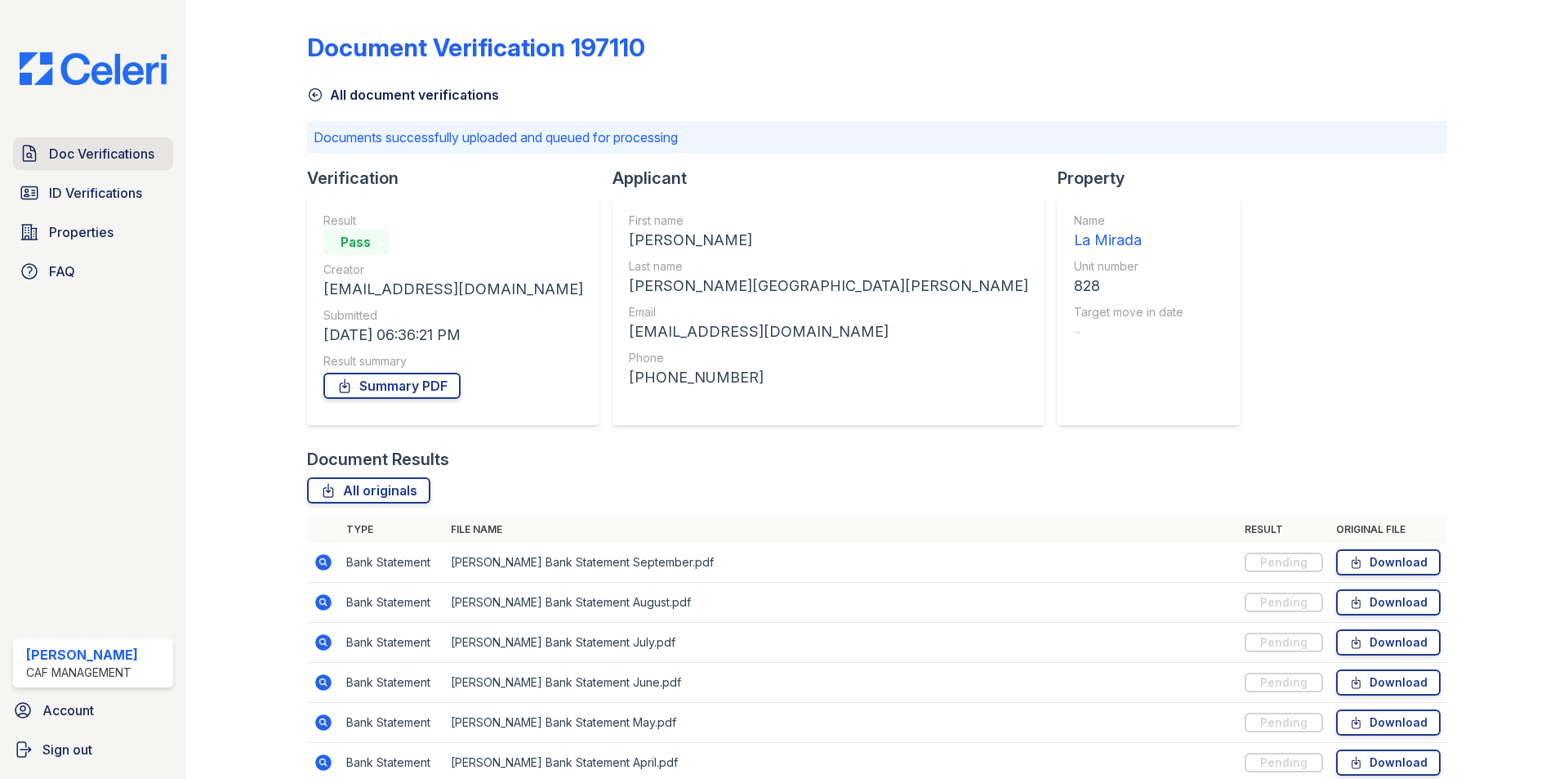
click at [134, 144] on span "Doc Verifications" at bounding box center [101, 154] width 106 height 20
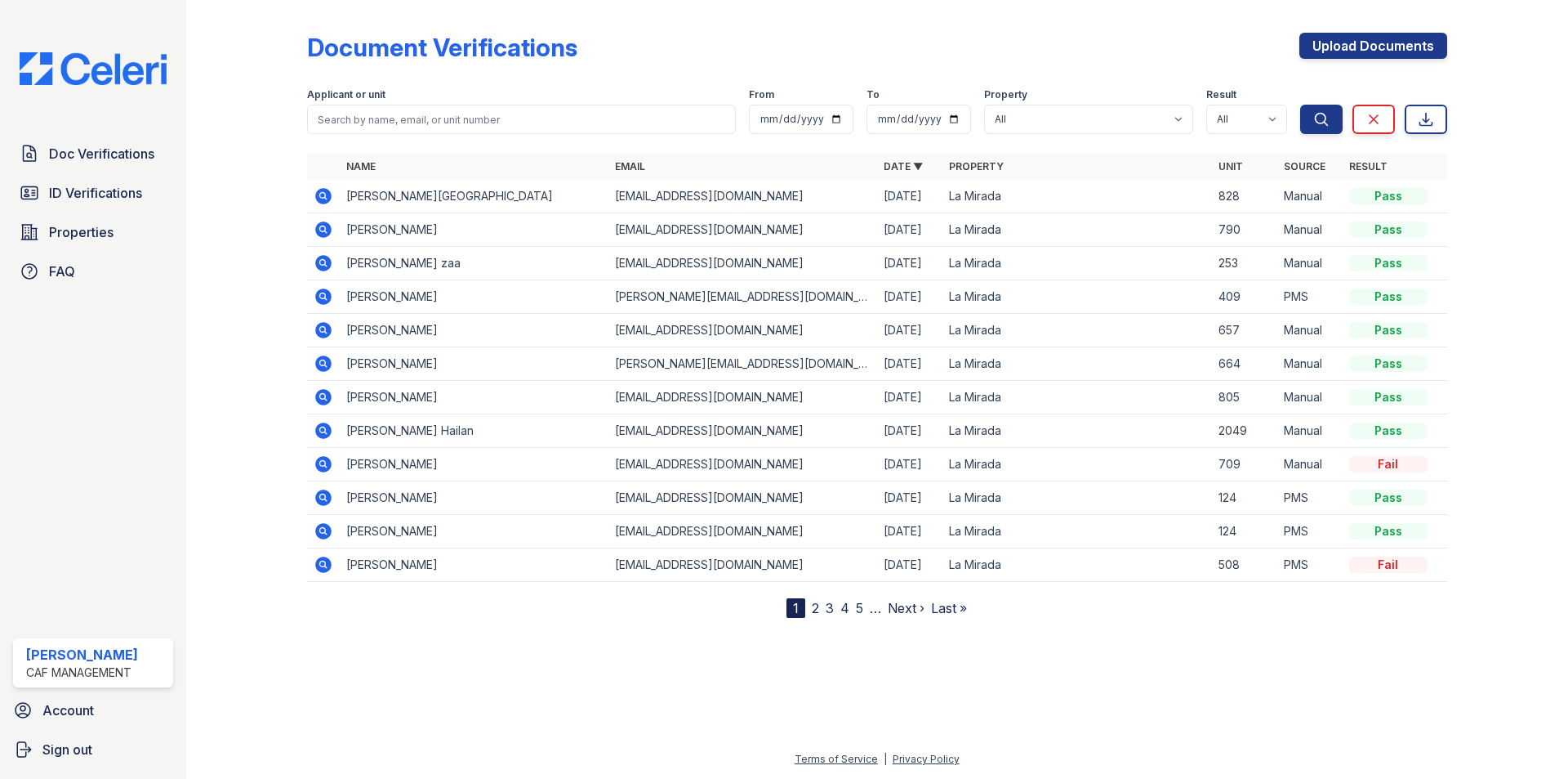
click at [331, 187] on icon at bounding box center [324, 196] width 20 height 20
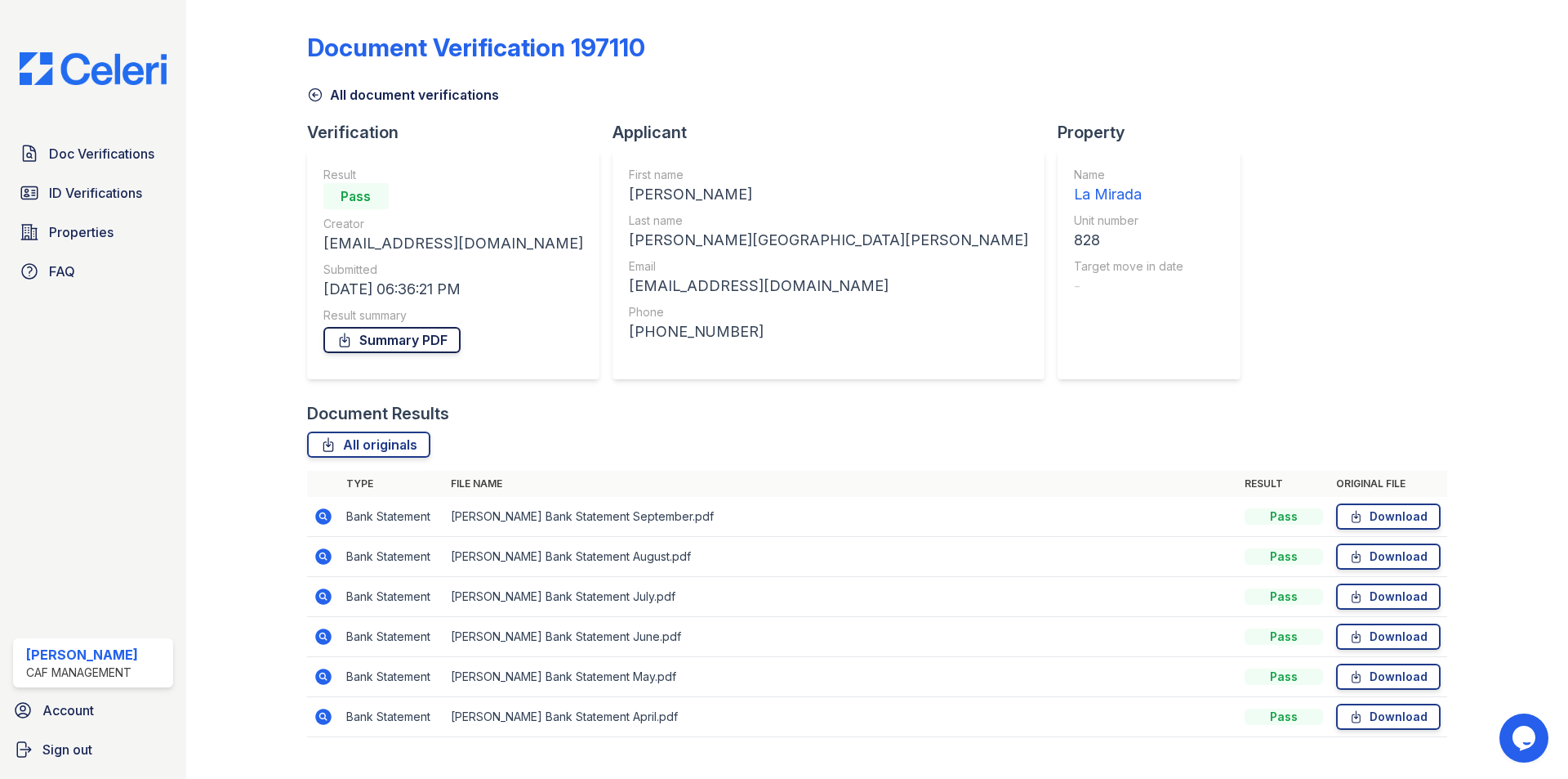
click at [453, 340] on link "Summary PDF" at bounding box center [392, 340] width 137 height 26
click at [106, 148] on span "Doc Verifications" at bounding box center [101, 154] width 106 height 20
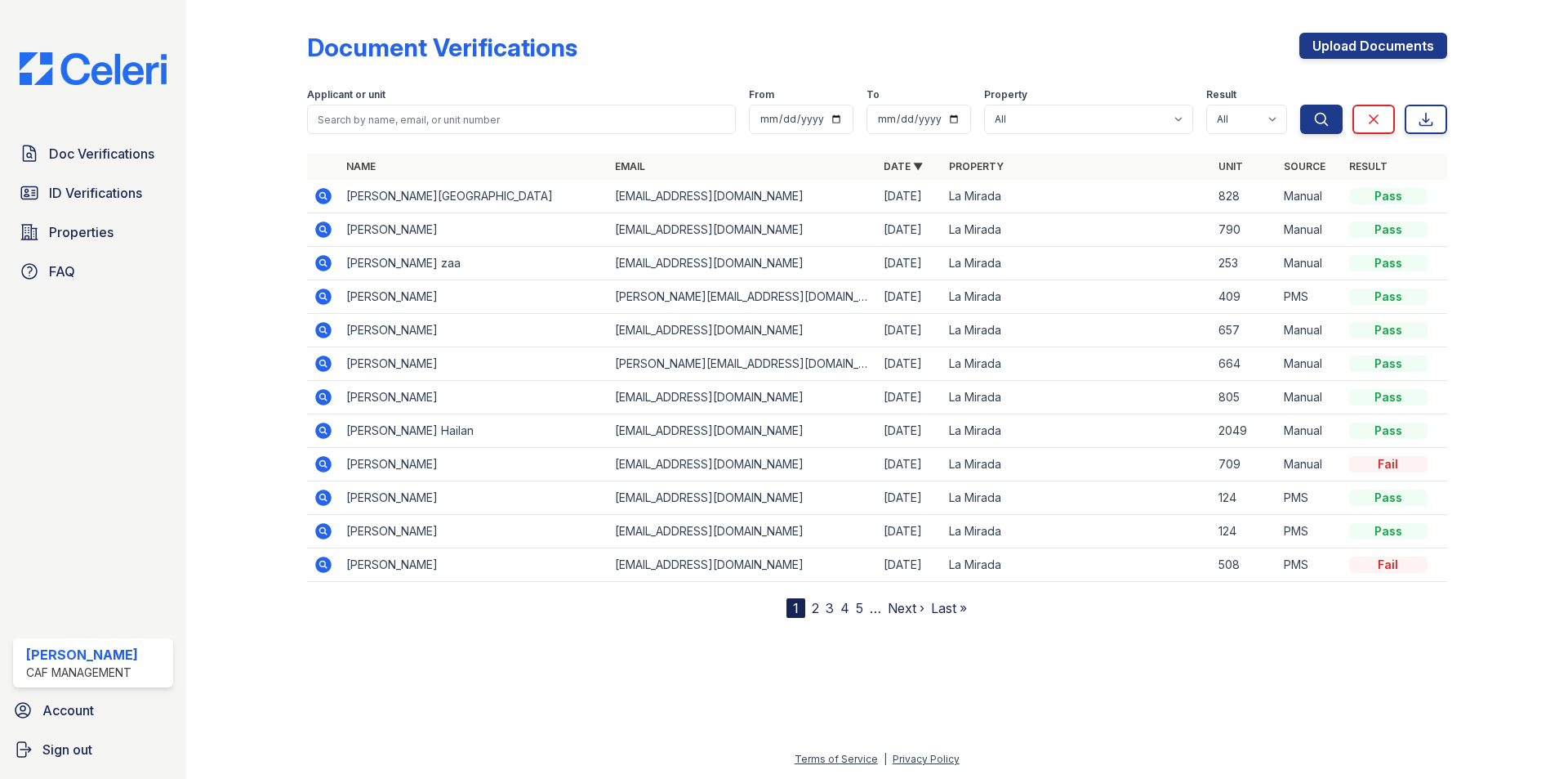
click at [319, 227] on icon at bounding box center [324, 230] width 17 height 17
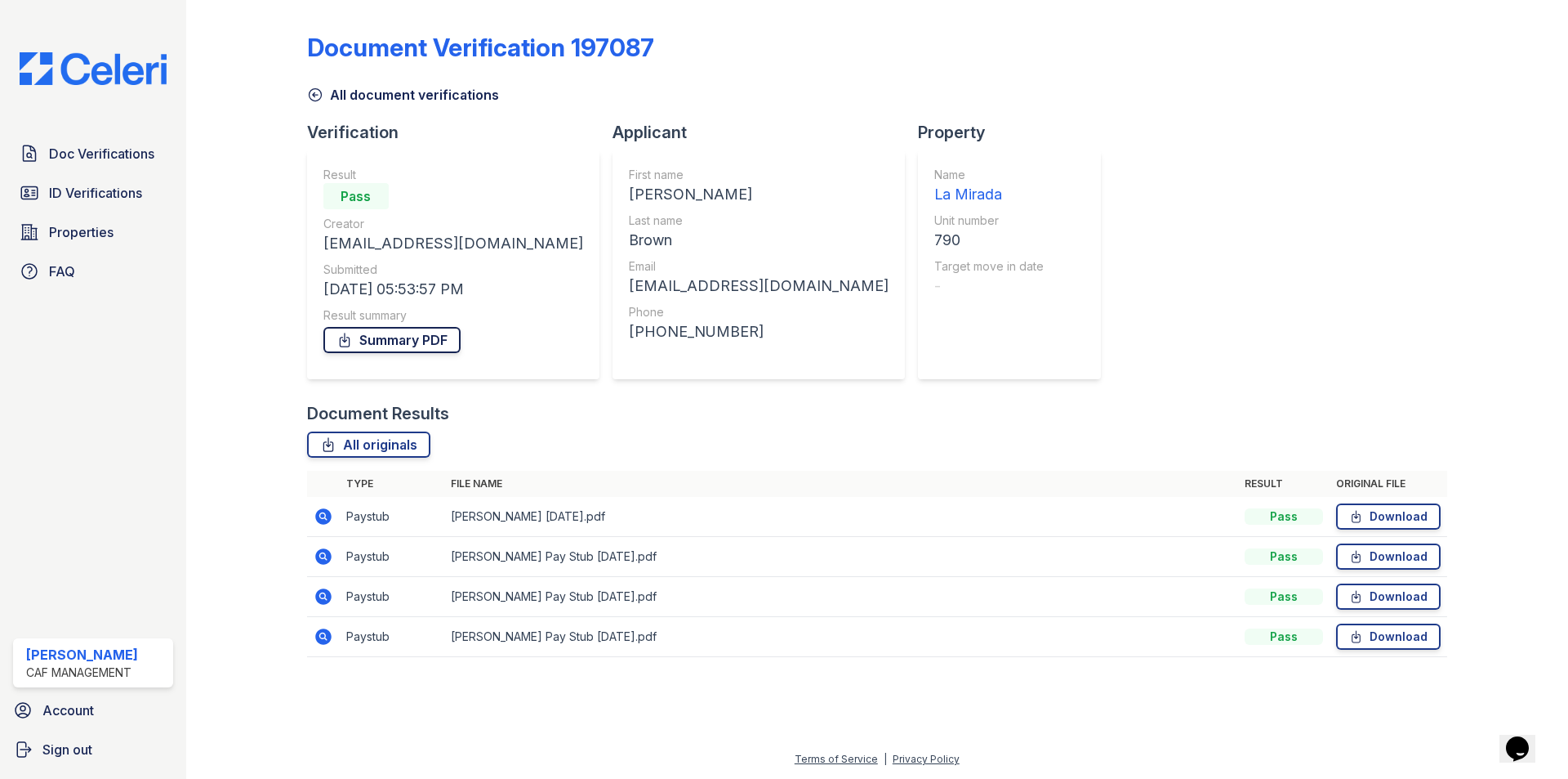
click at [382, 335] on link "Summary PDF" at bounding box center [392, 340] width 137 height 26
